Goal: Task Accomplishment & Management: Use online tool/utility

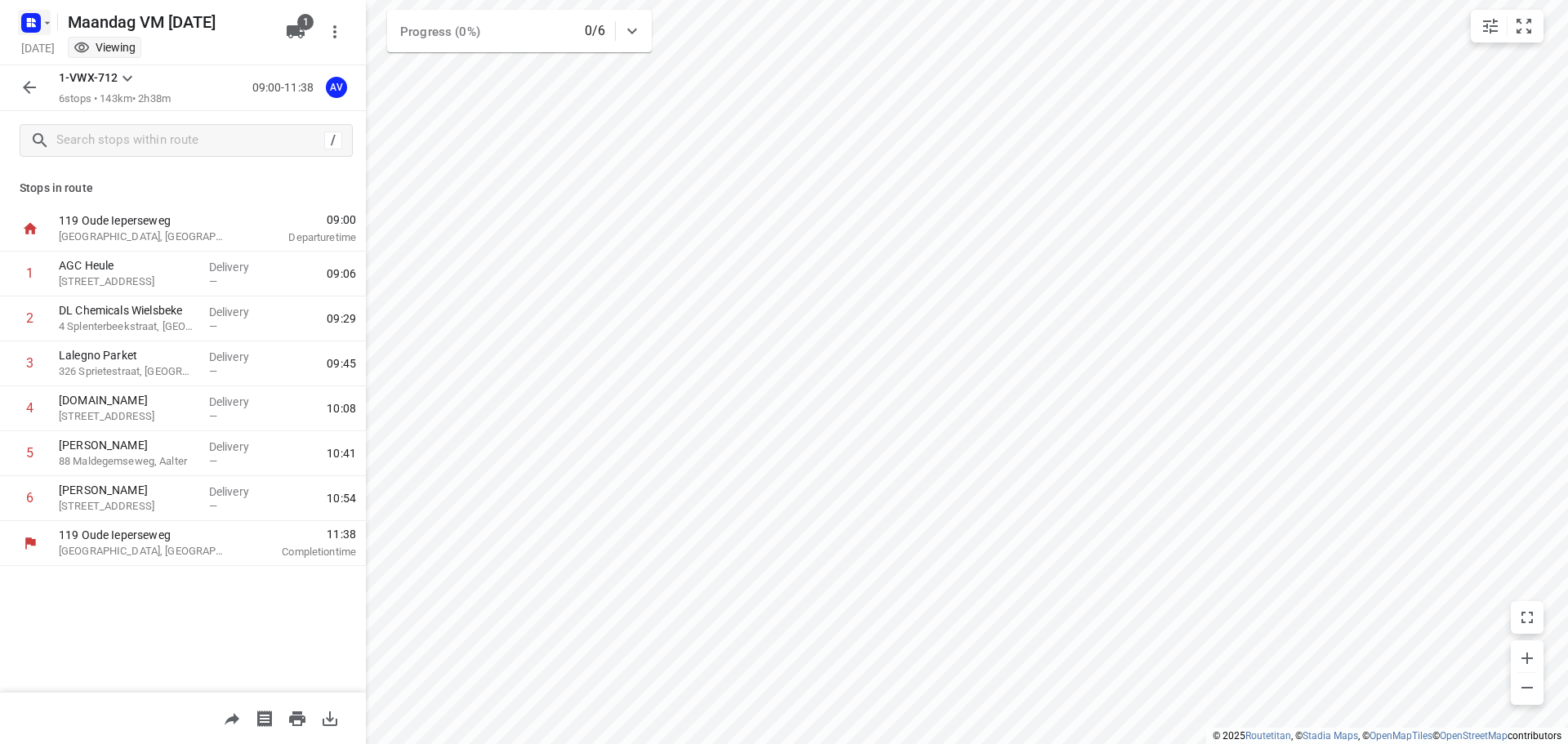
click at [44, 19] on icon "button" at bounding box center [47, 22] width 13 height 13
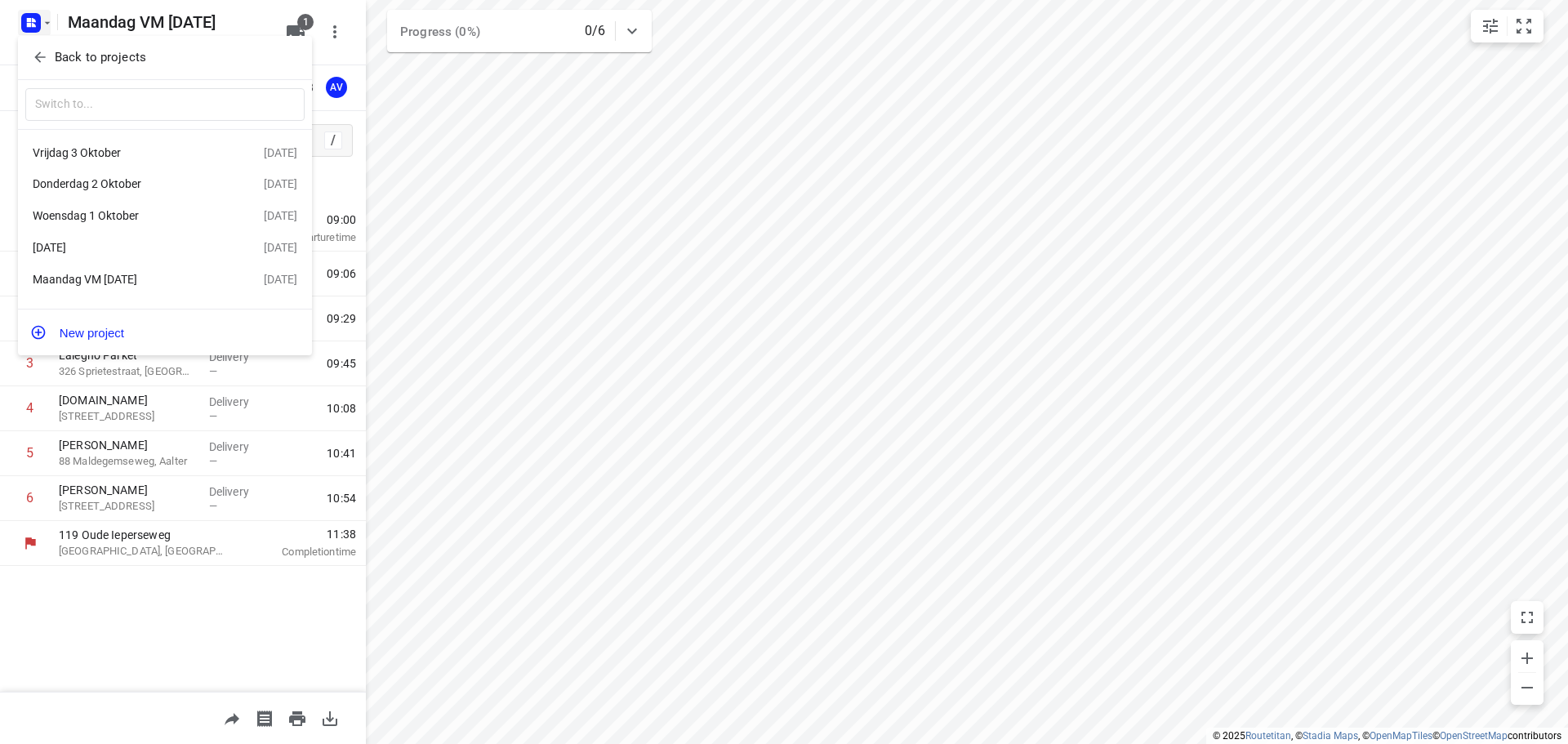
click at [164, 214] on div "Woensdag 1 Oktober" at bounding box center [127, 215] width 188 height 13
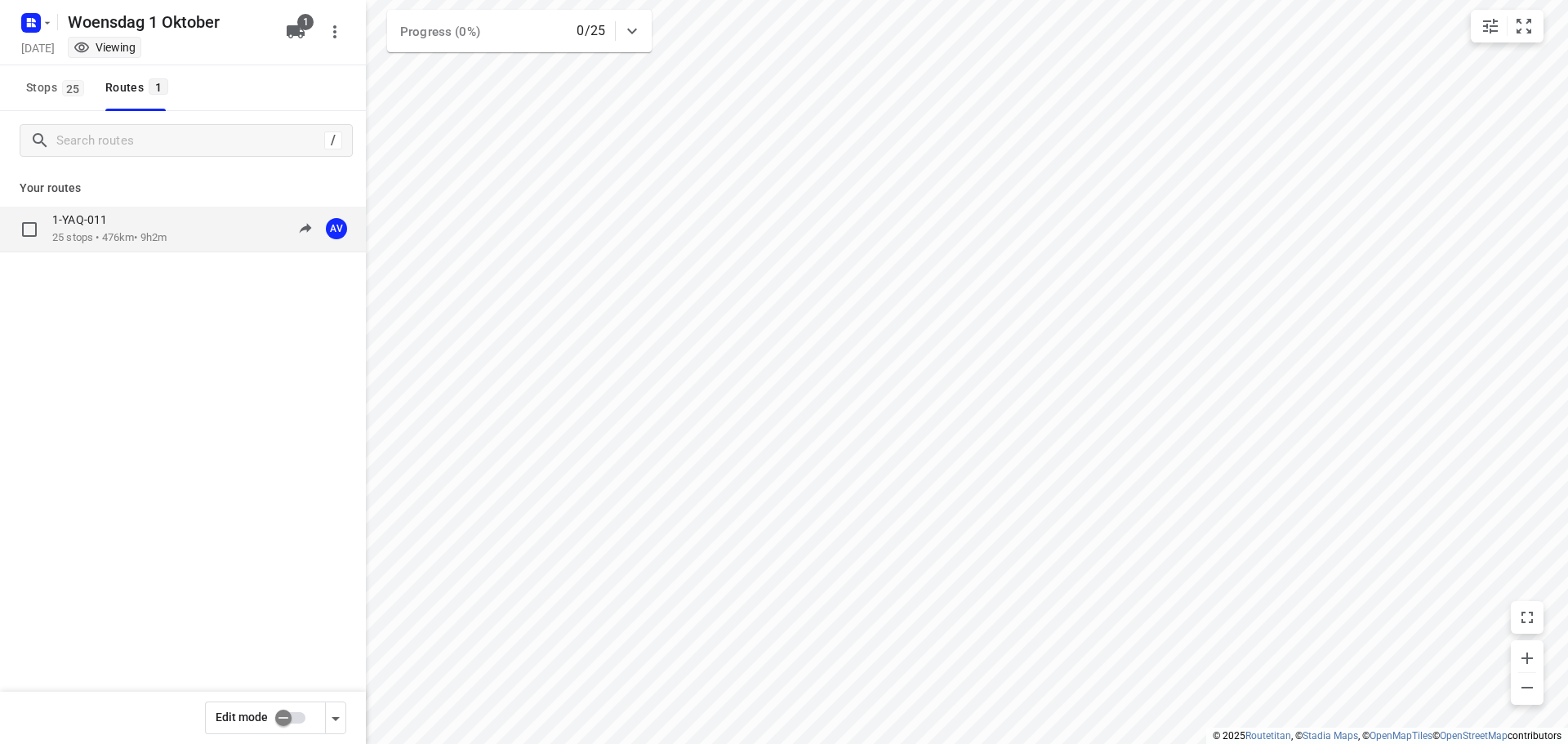
click at [201, 238] on div "1-YAQ-011 25 stops • 476km • 9h2m 09:00-18:02 AV" at bounding box center [209, 229] width 313 height 33
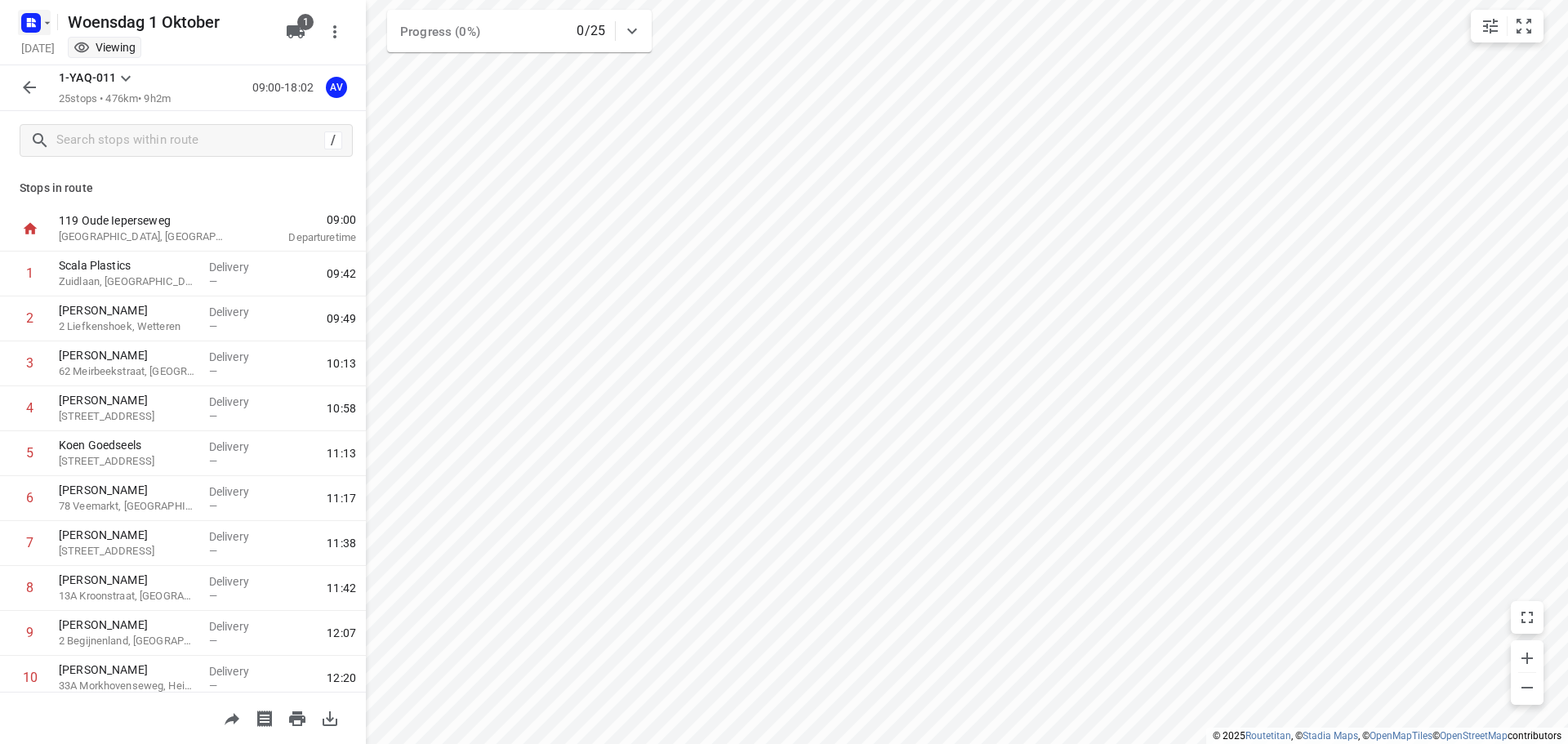
click at [41, 19] on icon "button" at bounding box center [47, 22] width 13 height 13
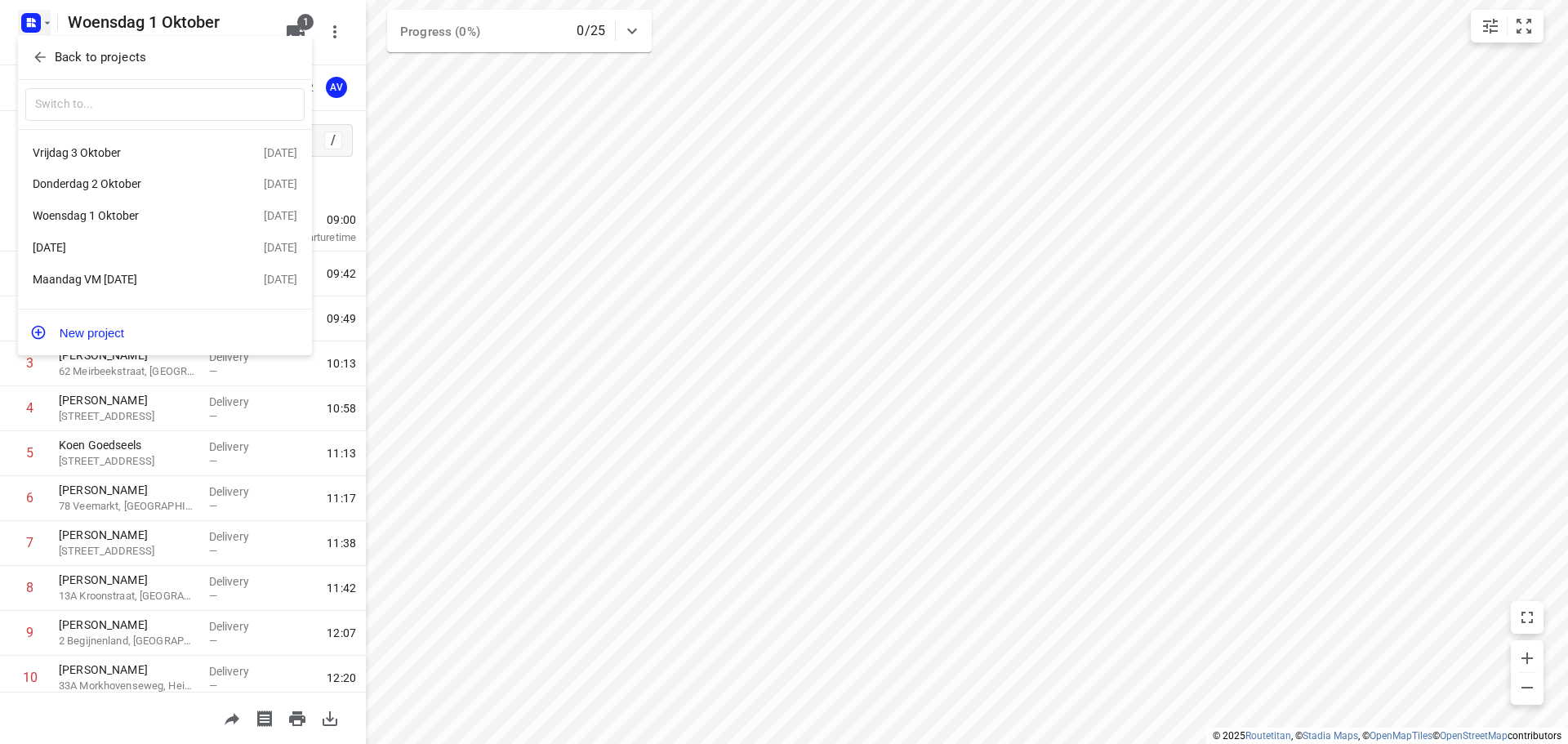
click at [148, 182] on div "Donderdag 2 Oktober" at bounding box center [127, 183] width 188 height 13
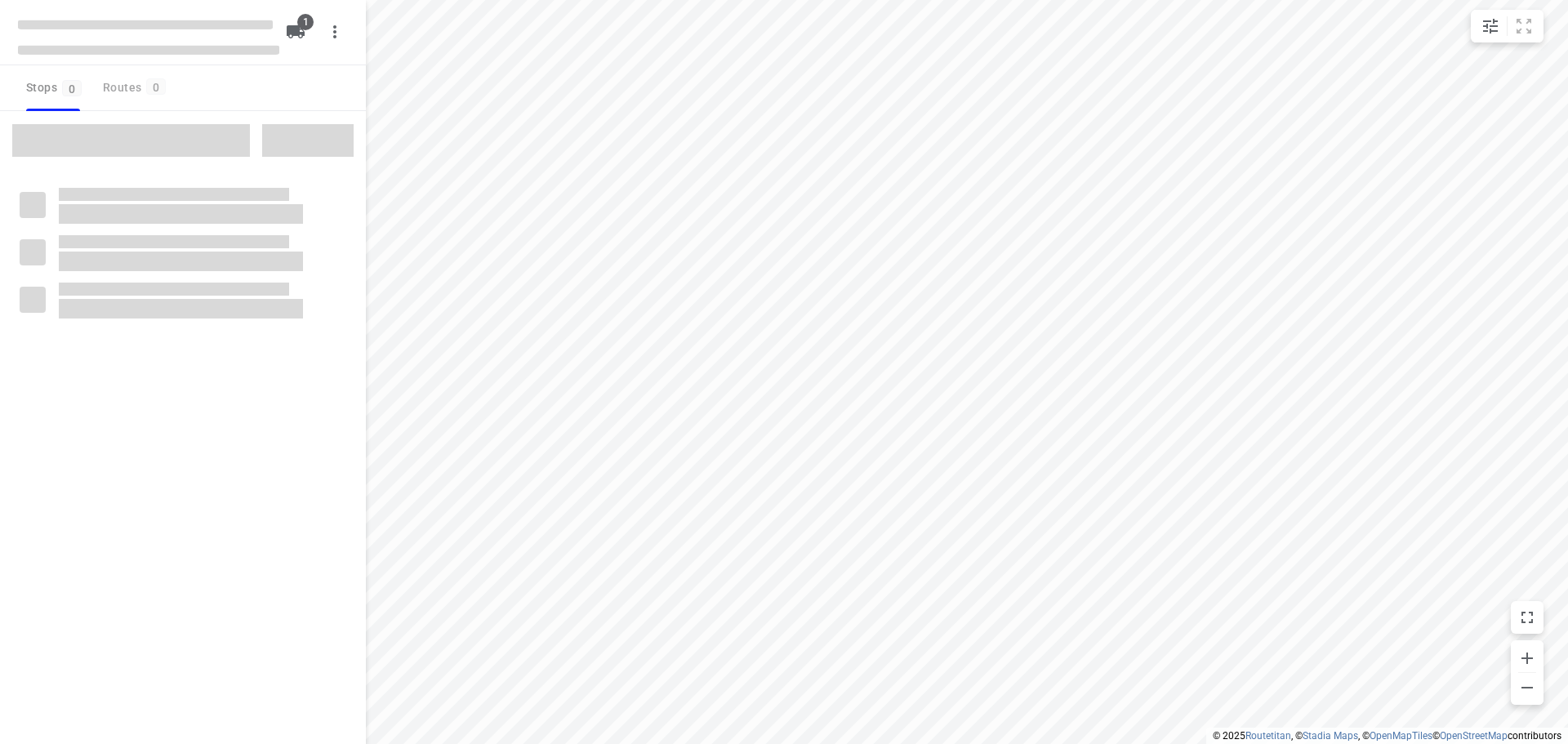
type input "distance"
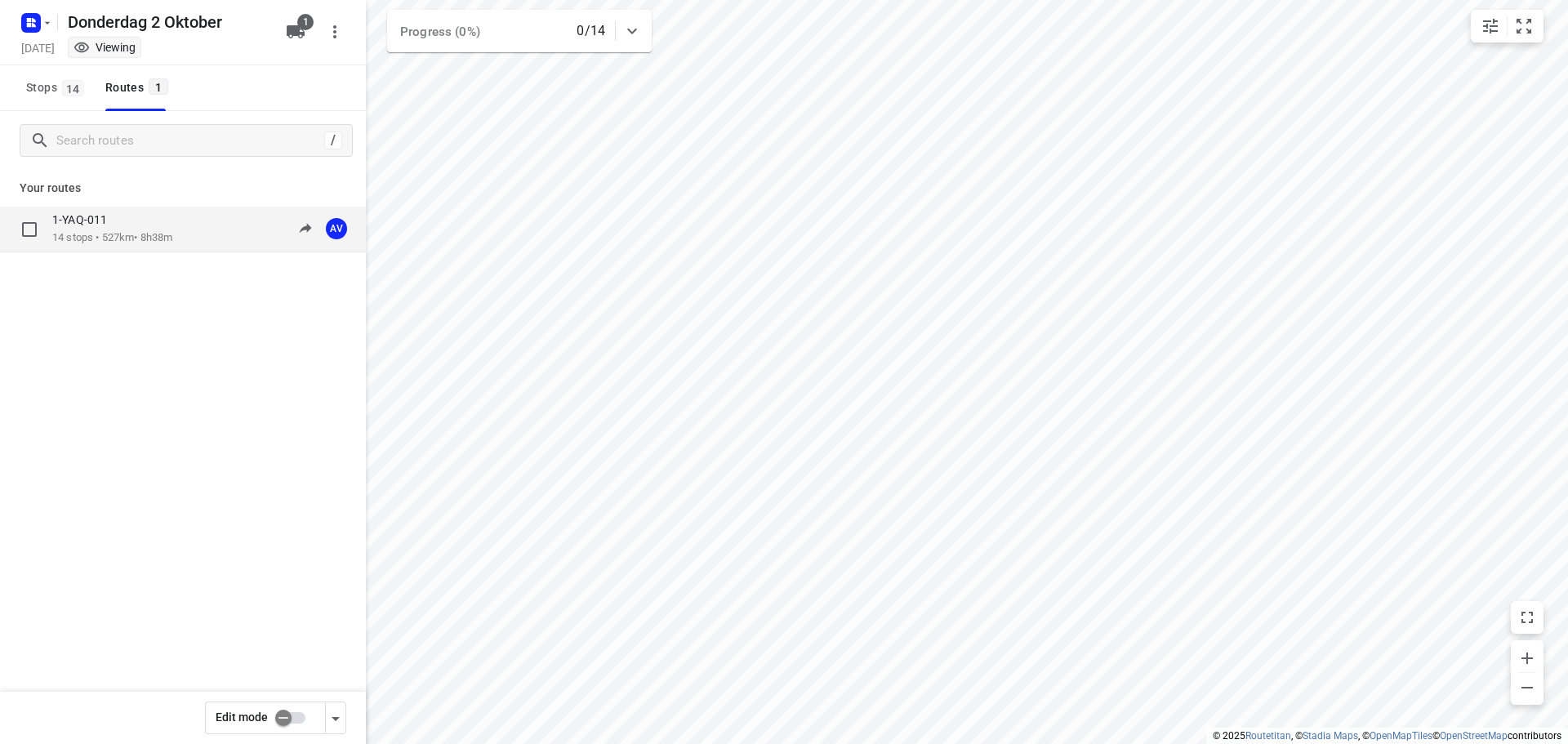
click at [213, 230] on div "1-YAQ-011 14 stops • 527km • 8h38m 09:00-17:38 AV" at bounding box center [209, 229] width 313 height 33
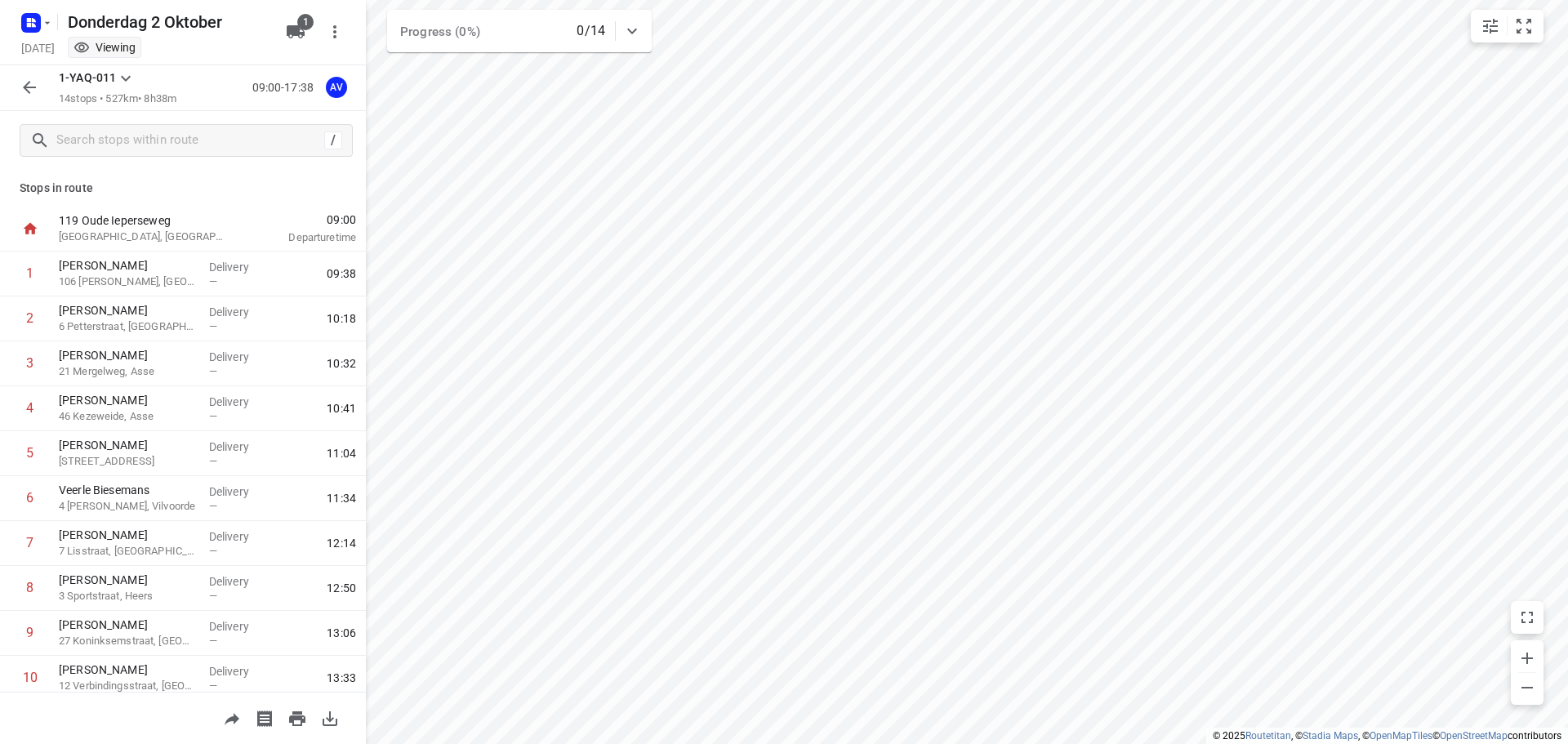
click at [26, 88] on icon "button" at bounding box center [29, 88] width 13 height 13
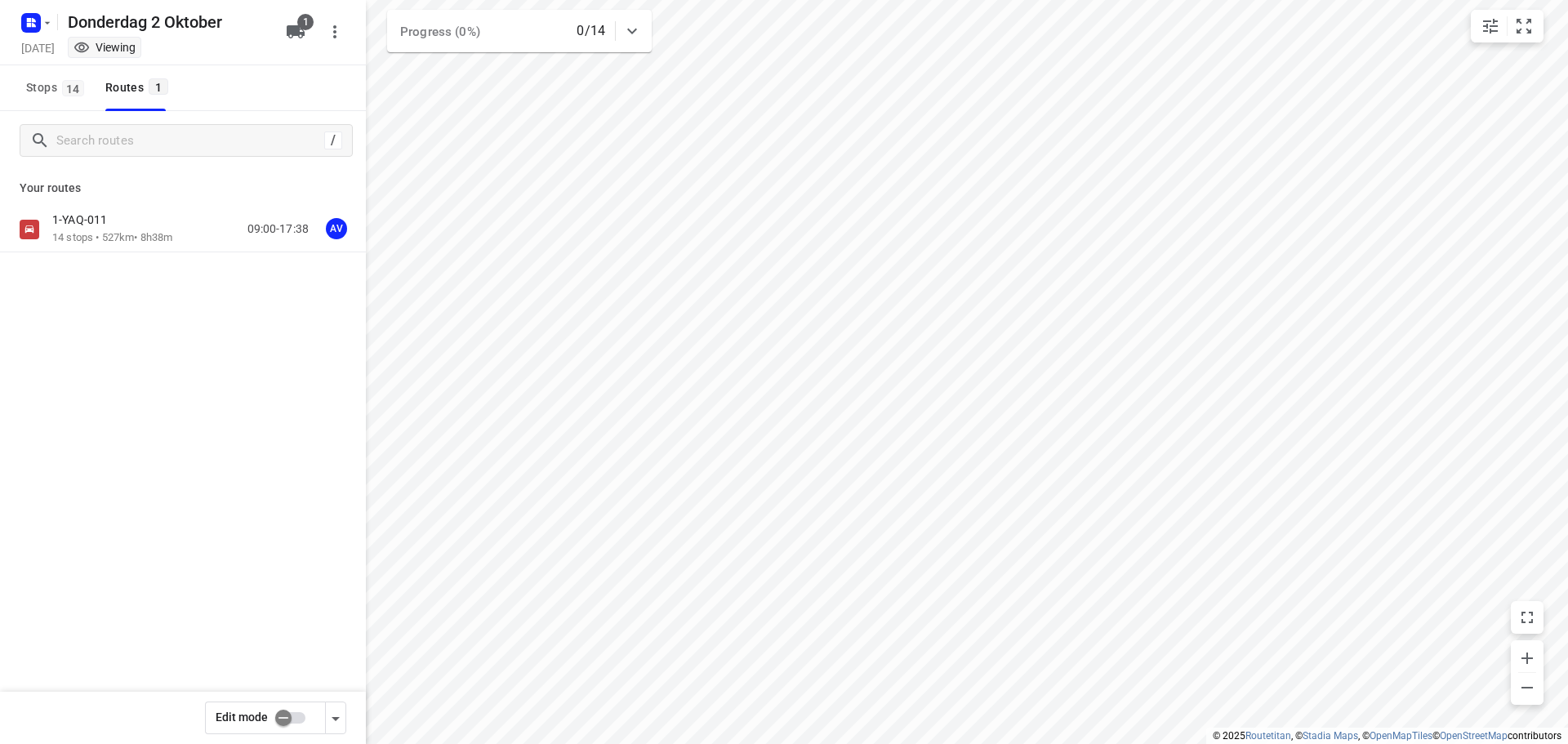
click at [300, 720] on input "checkbox" at bounding box center [283, 718] width 93 height 31
checkbox input "true"
click at [187, 230] on div "1-YAQ-011 14 stops • 527km • 8h38m 09:00-17:38 AV" at bounding box center [209, 229] width 313 height 33
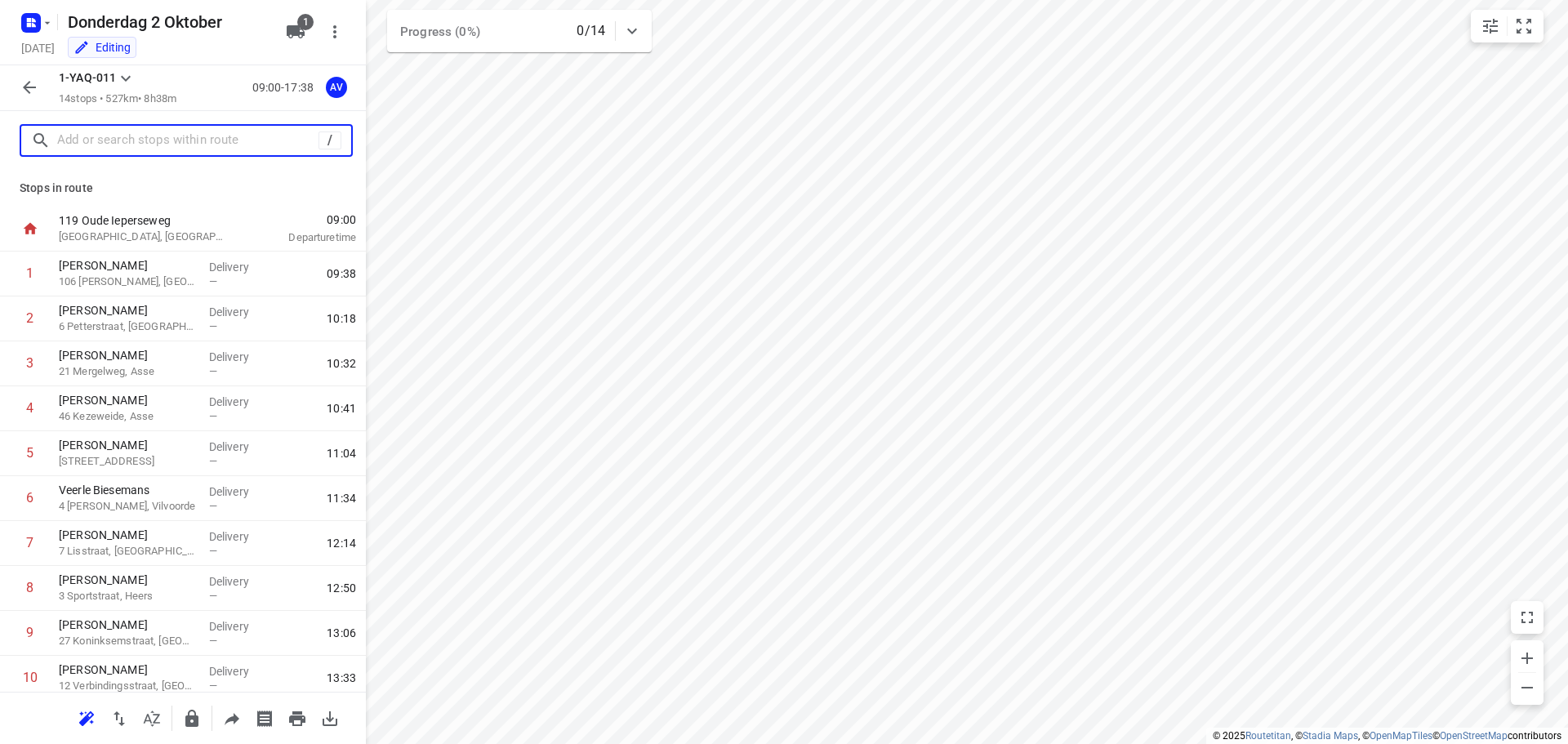
click at [196, 130] on input "text" at bounding box center [188, 141] width 262 height 25
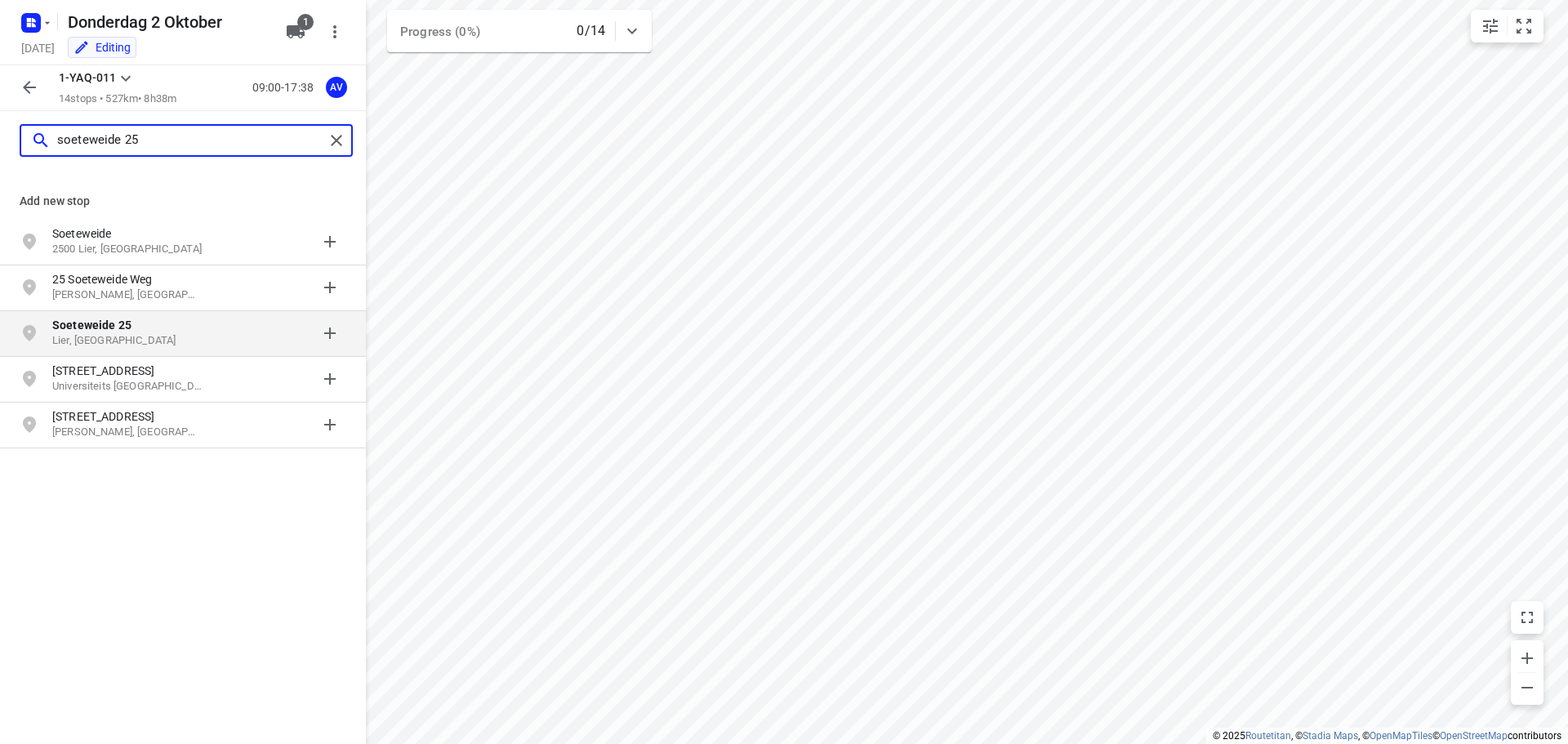
type input "soeteweide 25"
click at [143, 339] on p "Lier, [GEOGRAPHIC_DATA]" at bounding box center [128, 340] width 150 height 15
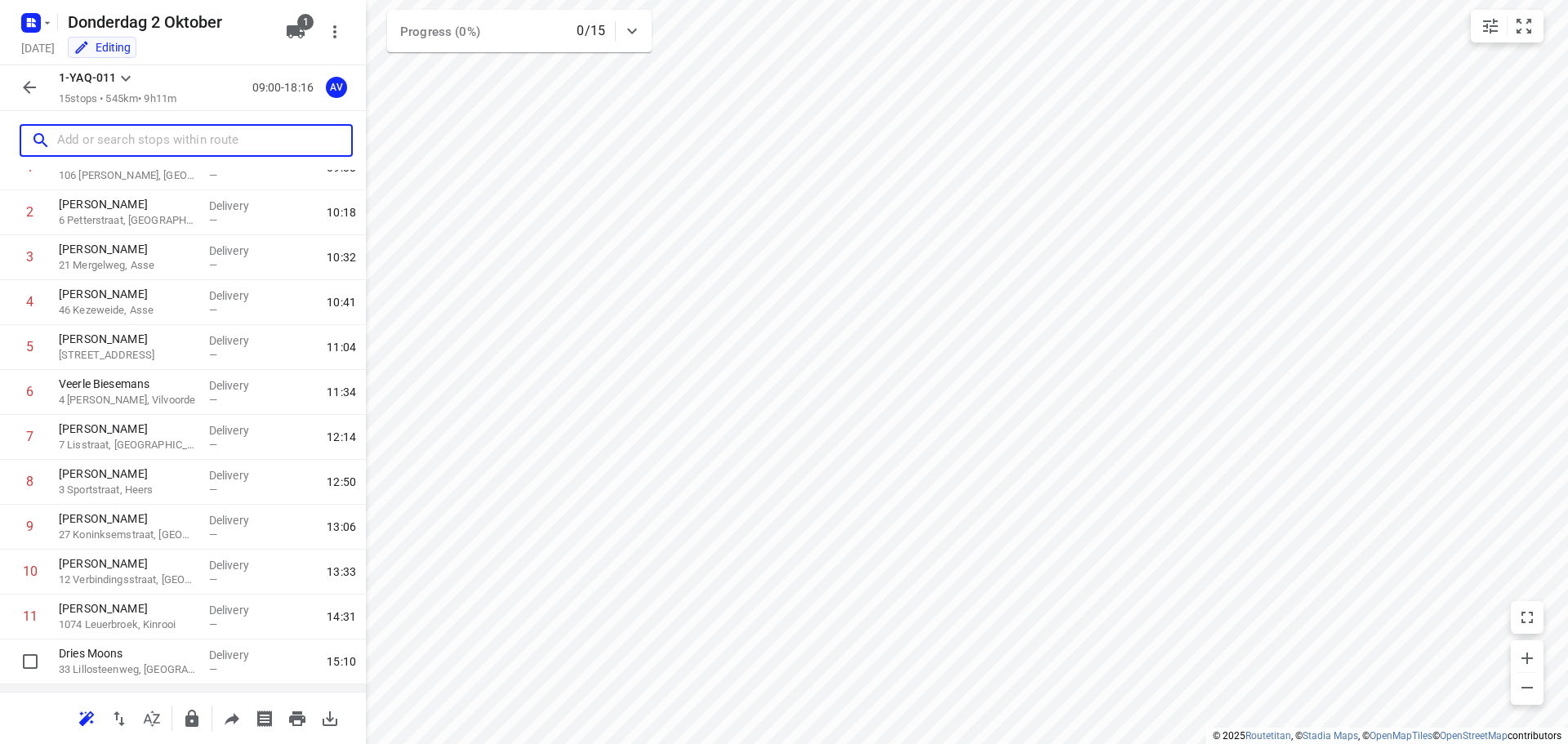
scroll to position [279, 0]
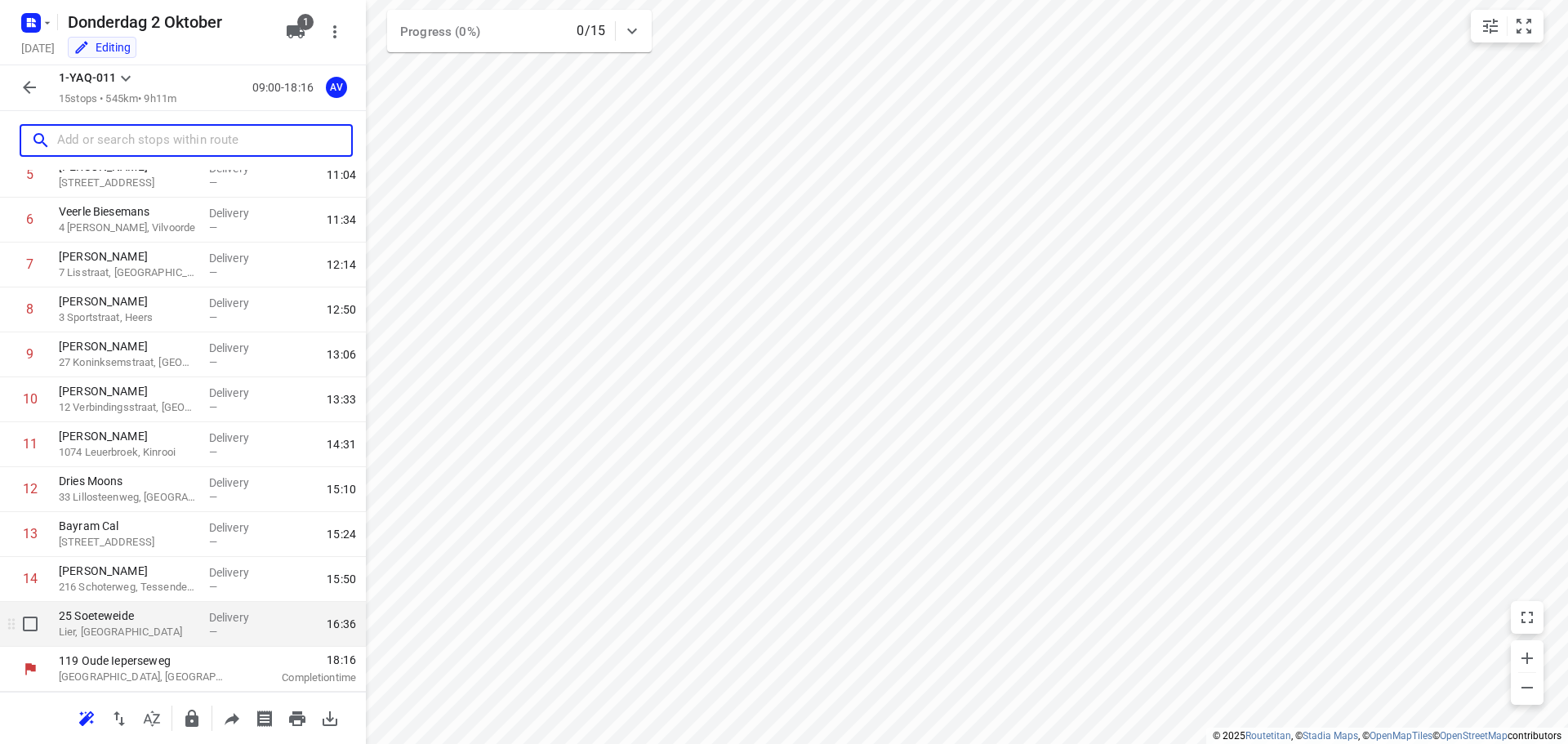
click at [154, 627] on p "Lier, [GEOGRAPHIC_DATA]" at bounding box center [128, 632] width 138 height 16
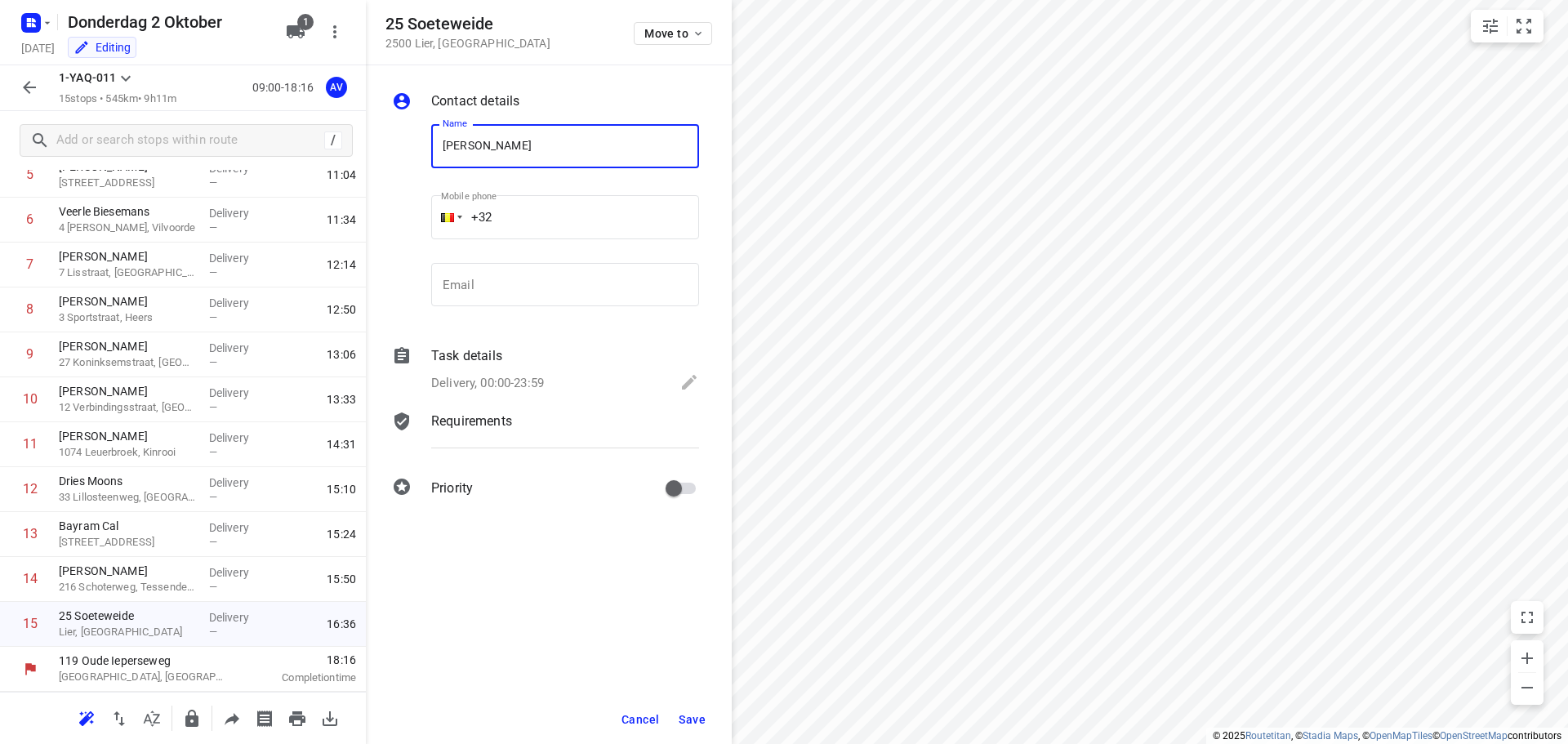
type input "[PERSON_NAME]"
drag, startPoint x: 527, startPoint y: 216, endPoint x: 562, endPoint y: 201, distance: 38.1
click at [533, 211] on input "+32" at bounding box center [565, 217] width 268 height 44
type input "[PHONE_NUMBER]"
click at [530, 385] on p "Delivery, 00:00-23:59" at bounding box center [488, 383] width 113 height 19
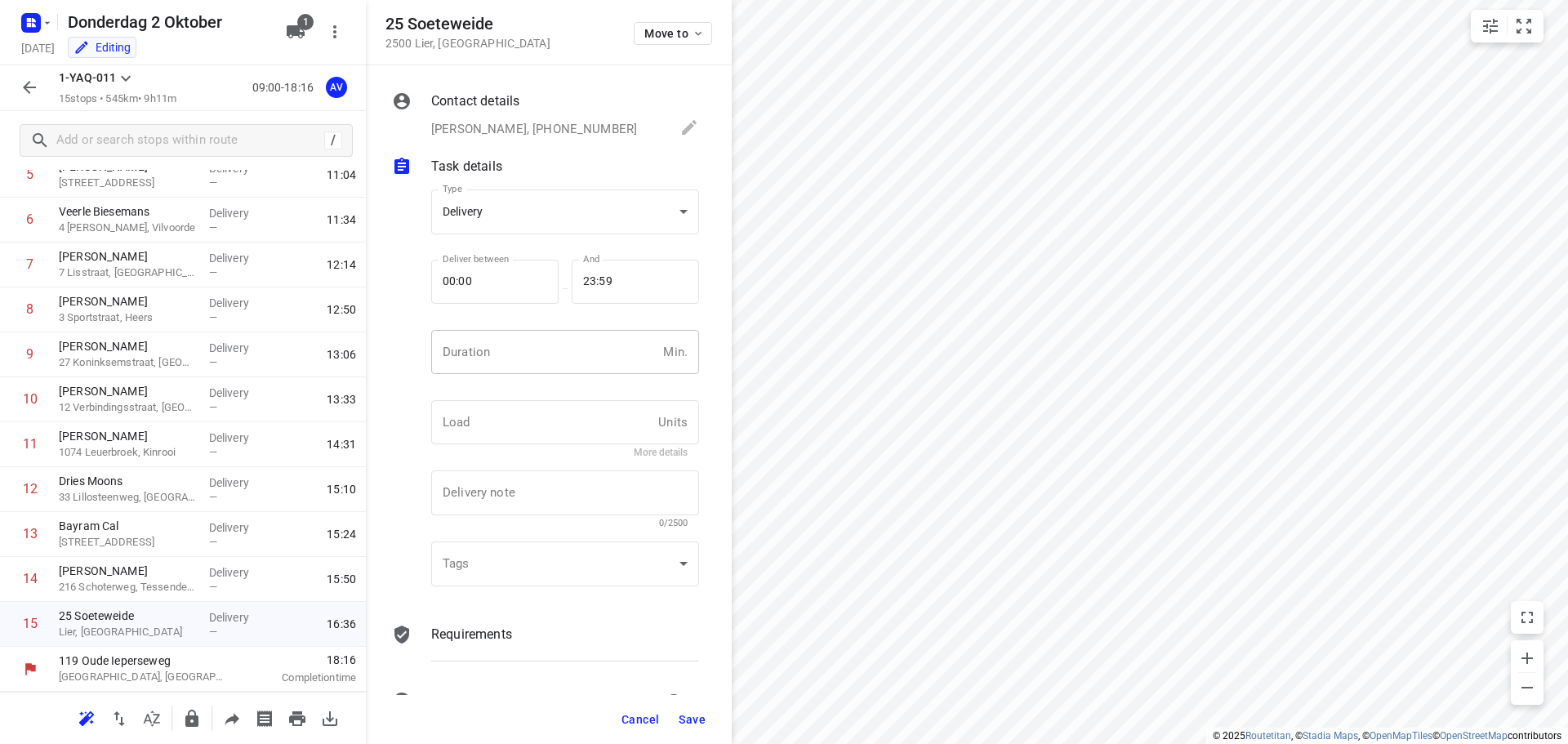
click at [541, 364] on input "number" at bounding box center [544, 351] width 225 height 44
type input "1"
click at [690, 720] on span "Save" at bounding box center [692, 719] width 27 height 13
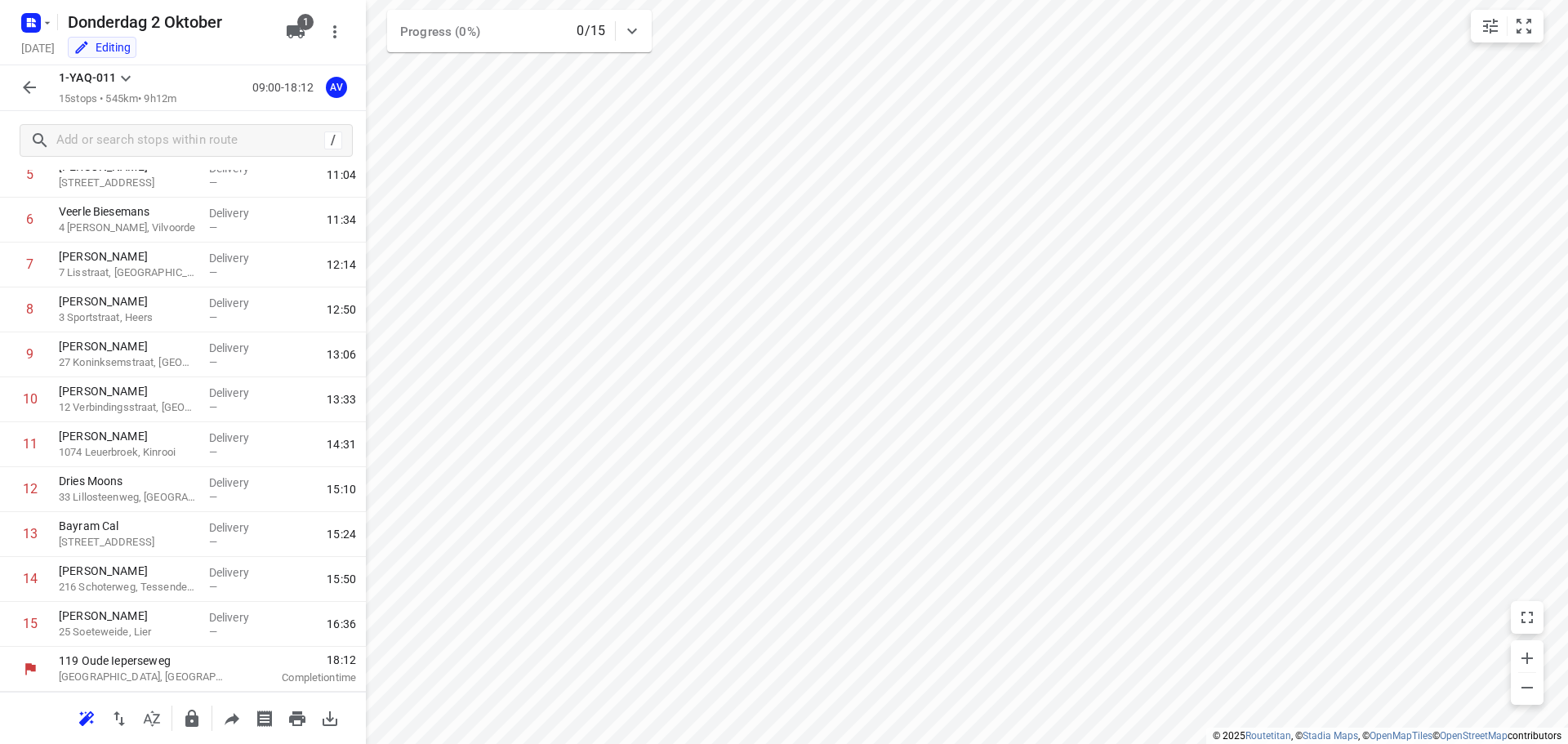
click at [33, 93] on icon "button" at bounding box center [29, 88] width 20 height 20
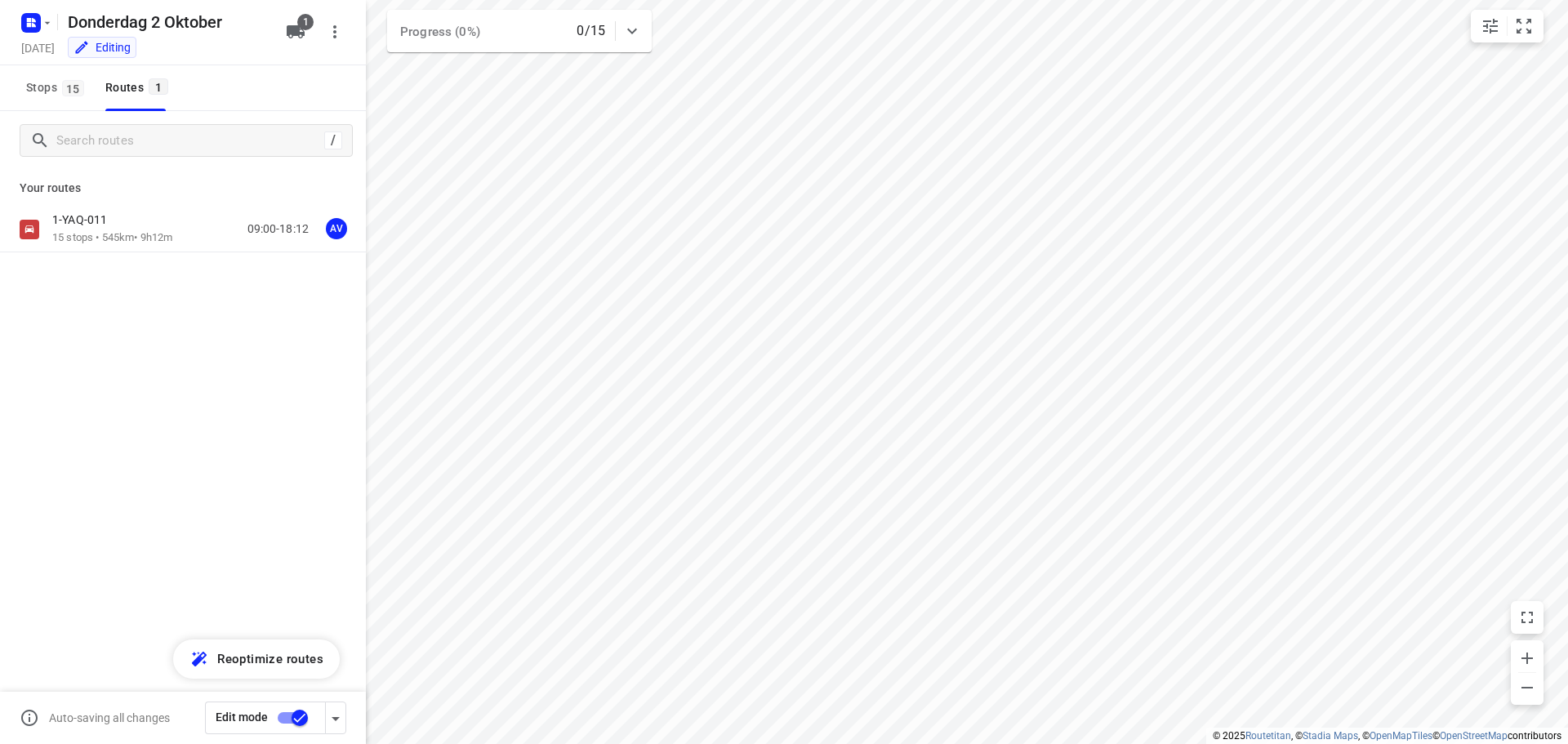
click at [286, 719] on input "checkbox" at bounding box center [300, 718] width 93 height 31
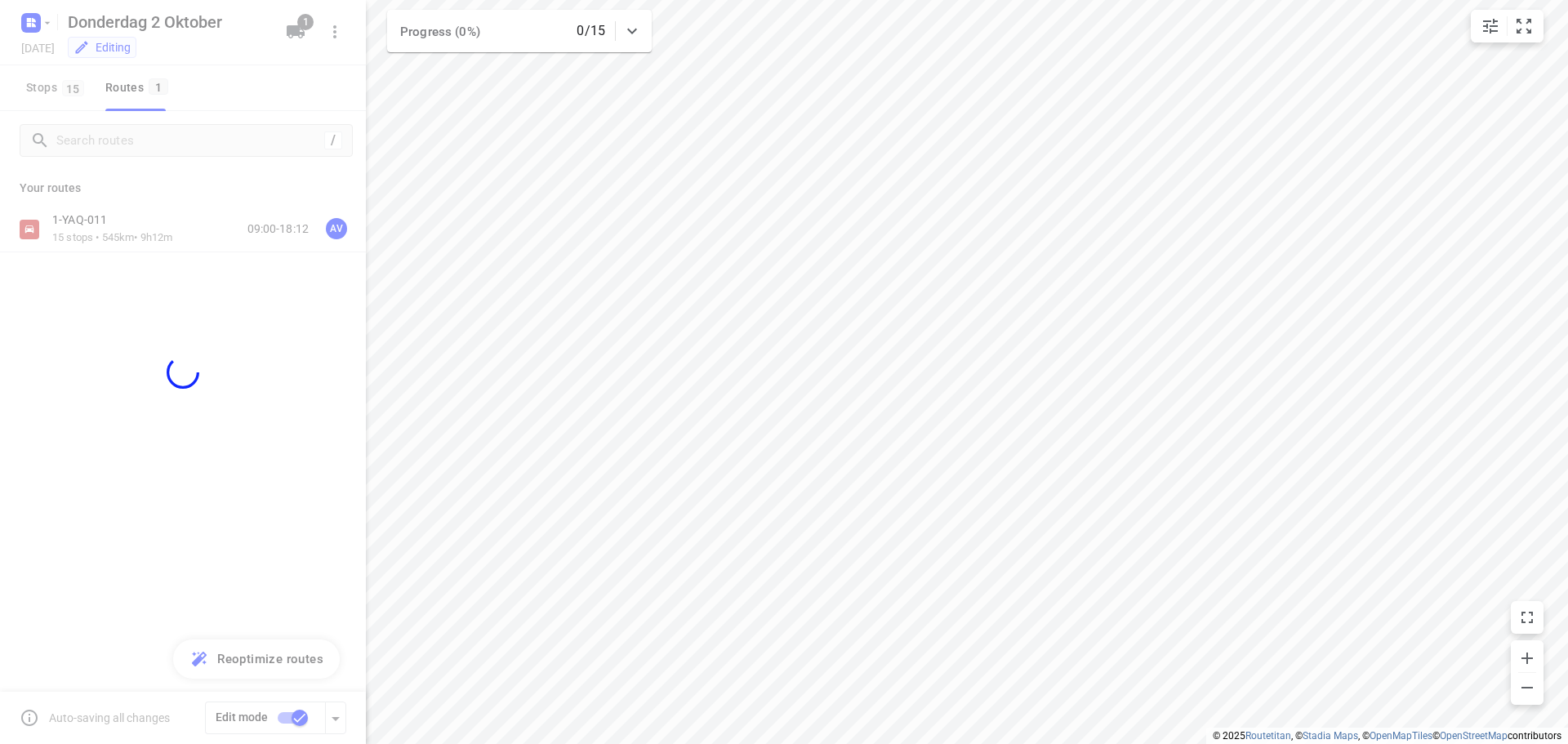
checkbox input "false"
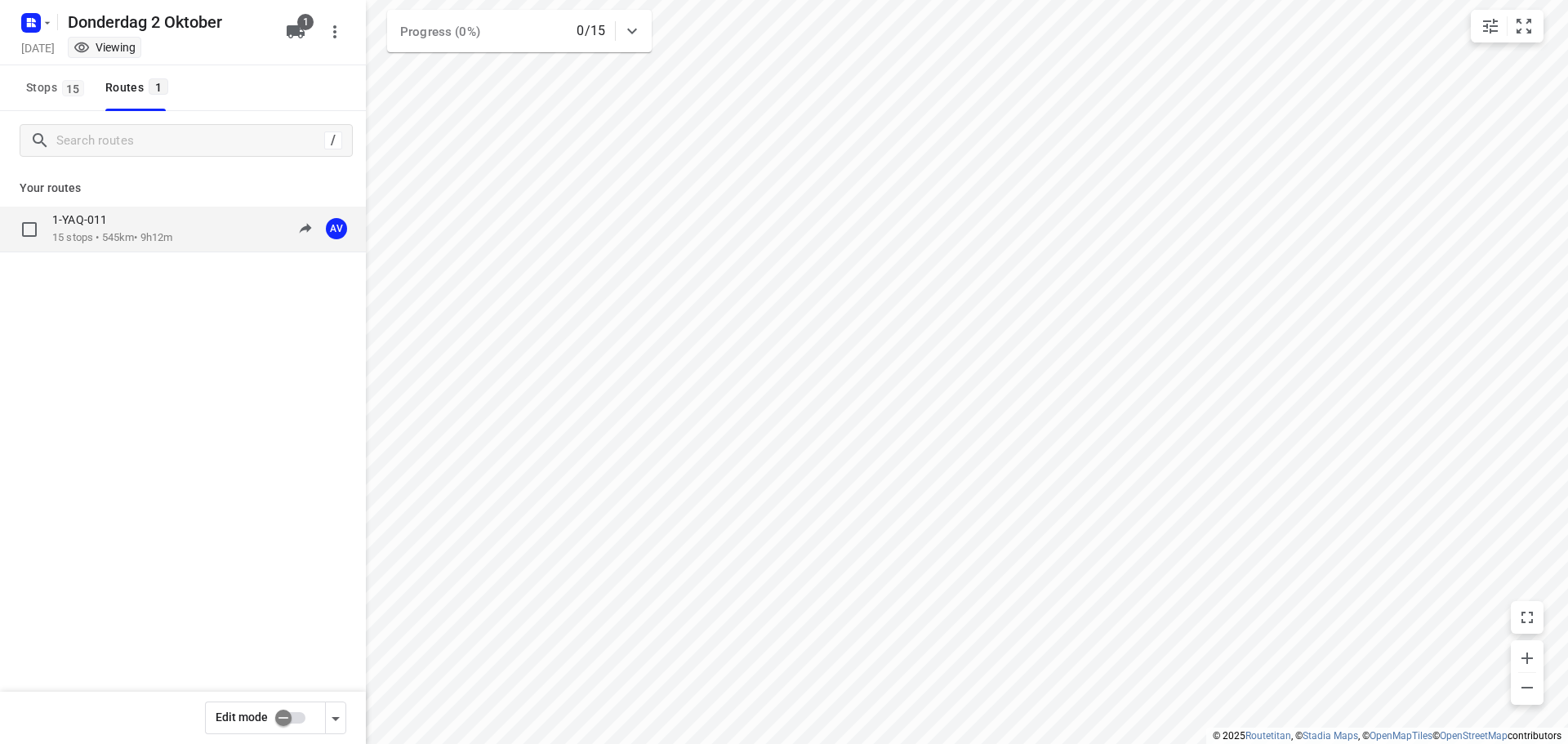
click at [189, 232] on div "1-YAQ-011 15 stops • 545km • 9h12m 09:00-18:12 AV" at bounding box center [209, 229] width 313 height 33
